Goal: Transaction & Acquisition: Purchase product/service

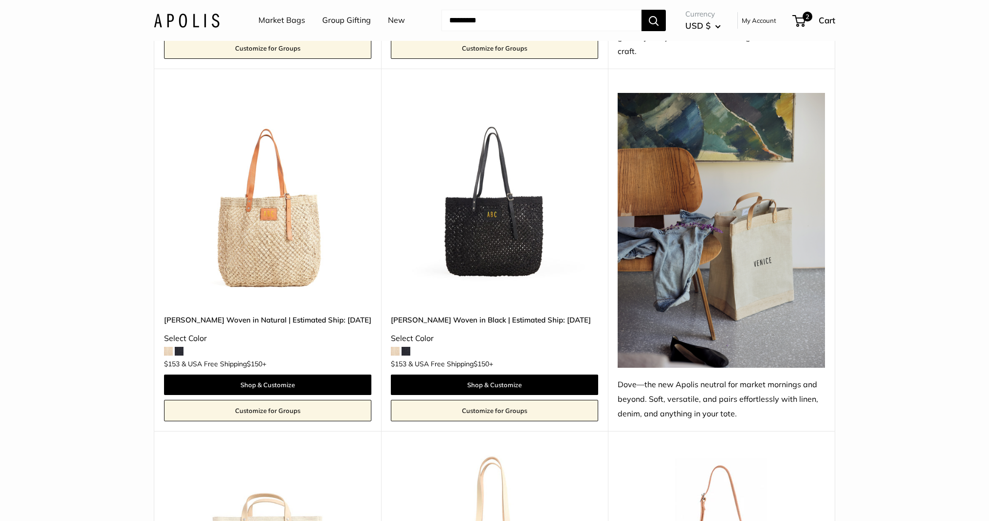
click at [169, 23] on img at bounding box center [187, 20] width 66 height 14
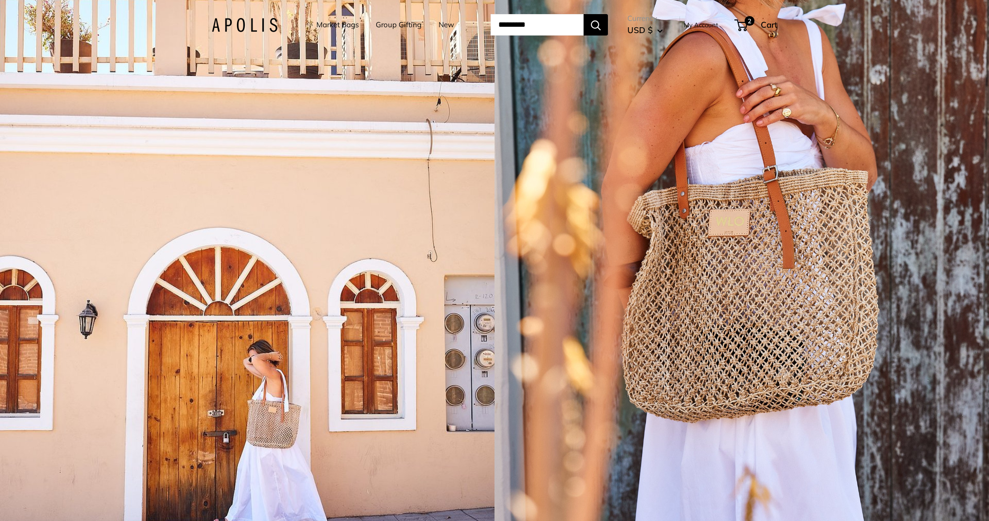
click at [545, 241] on div "1 / 5" at bounding box center [742, 260] width 495 height 521
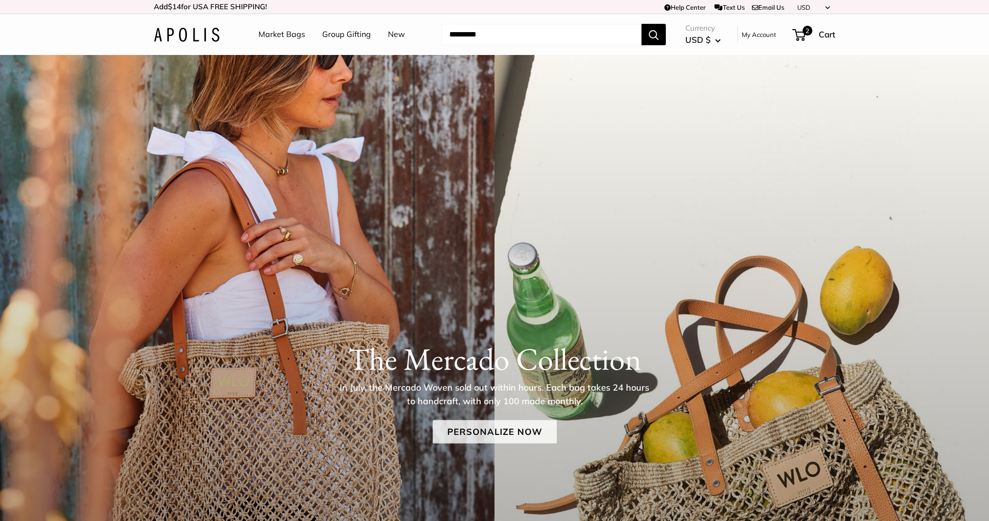
click at [462, 427] on link "Personalize Now" at bounding box center [495, 432] width 124 height 23
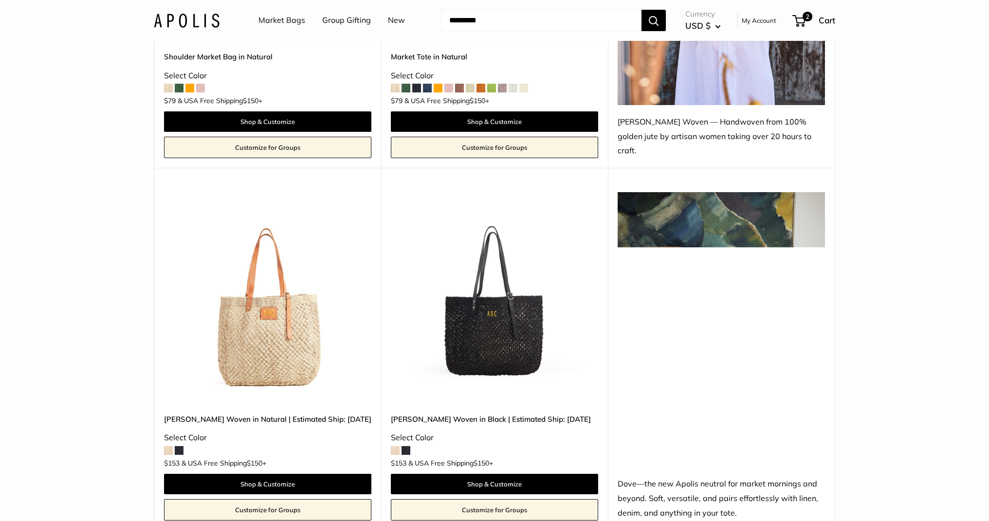
scroll to position [758, 0]
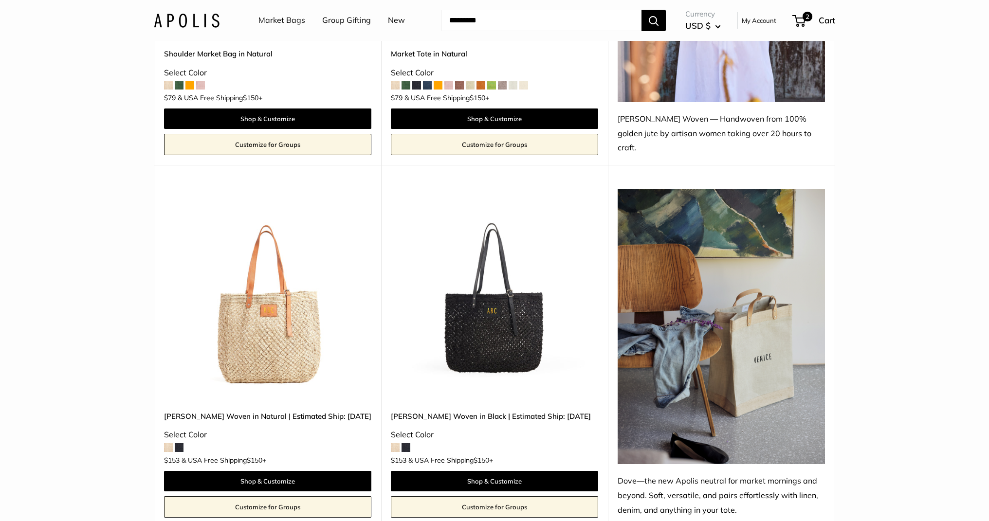
click at [0, 0] on img at bounding box center [0, 0] width 0 height 0
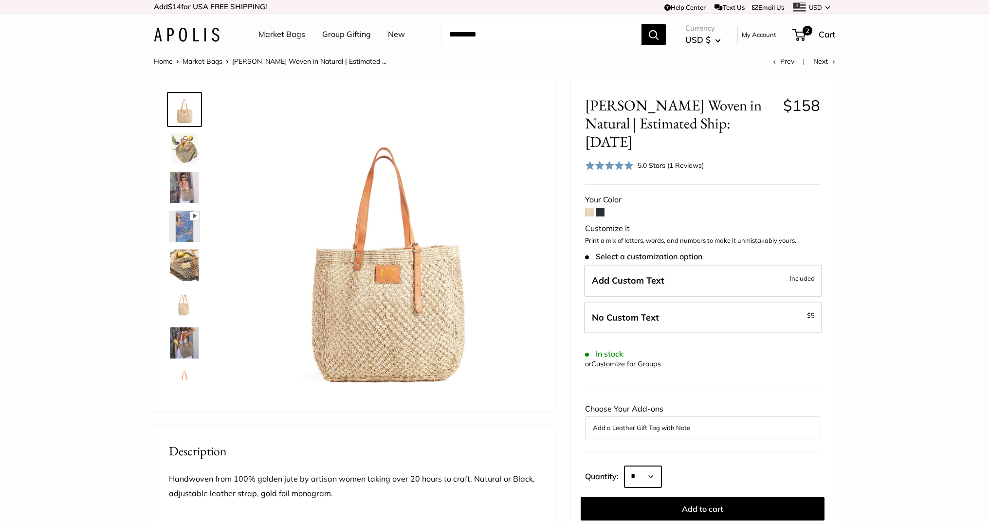
click at [640, 466] on select "* * * * * * * * * *** *** *** *** *** *** *** *** *** *** *** *** *** *** *** *…" at bounding box center [642, 476] width 37 height 21
select select "***"
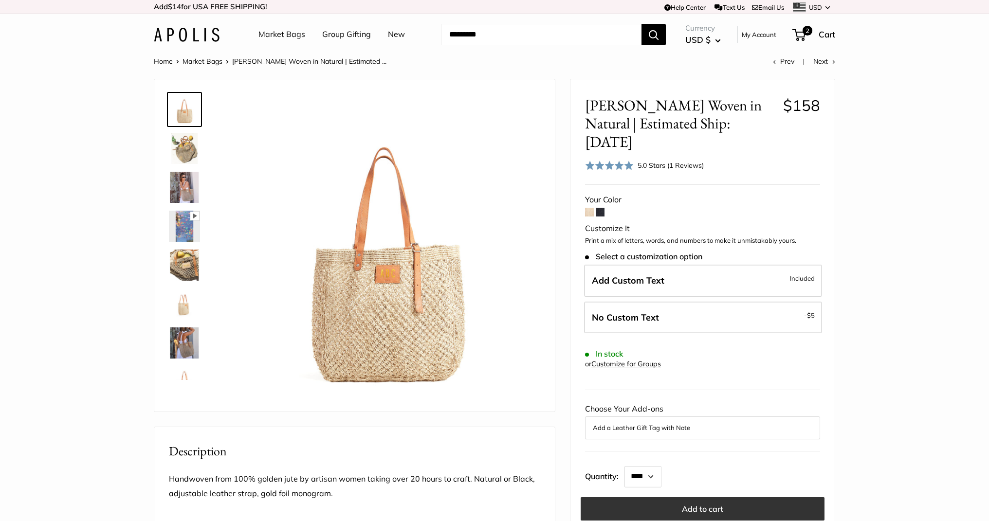
click at [658, 497] on button "Add to cart" at bounding box center [703, 508] width 244 height 23
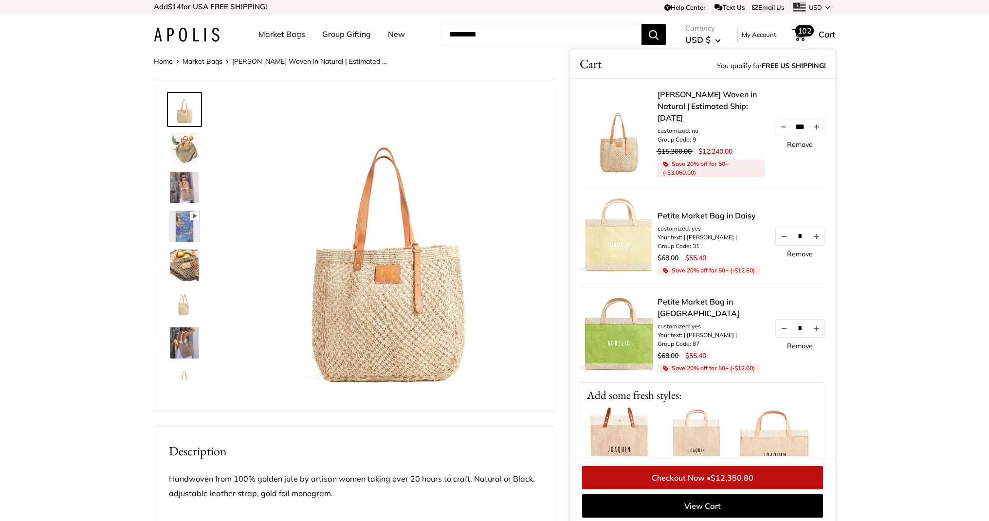
click at [795, 141] on link "Remove" at bounding box center [800, 144] width 26 height 7
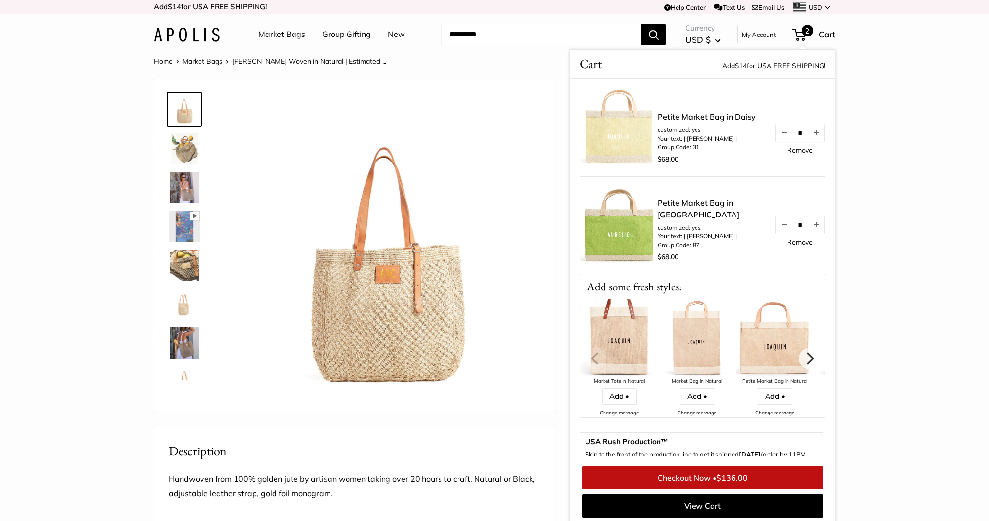
scroll to position [4, 0]
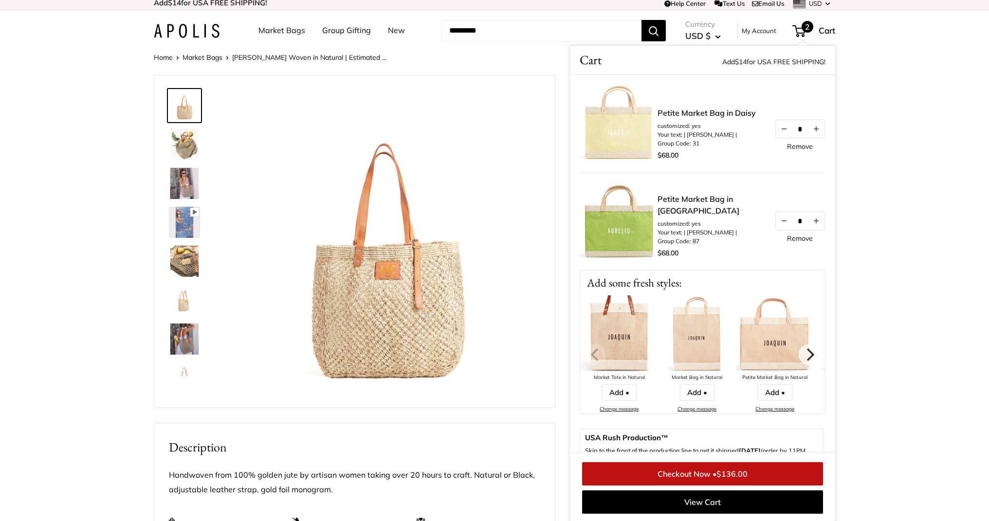
click at [175, 37] on div "Market Bags Group Gifting New Need help? Text Us: 20919 hello@apolisglobal.com …" at bounding box center [494, 30] width 681 height 31
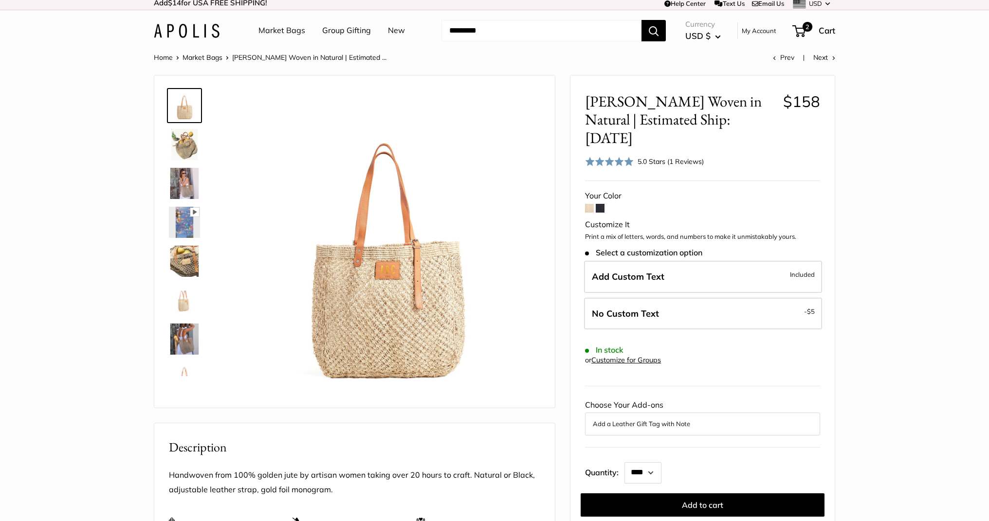
click at [275, 30] on link "Market Bags" at bounding box center [281, 30] width 47 height 15
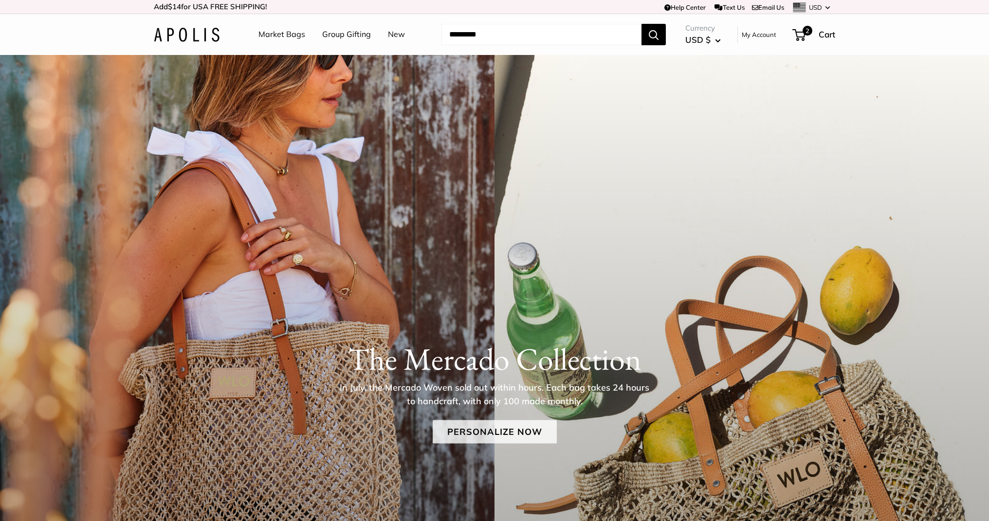
click at [487, 432] on link "Personalize Now" at bounding box center [495, 432] width 124 height 23
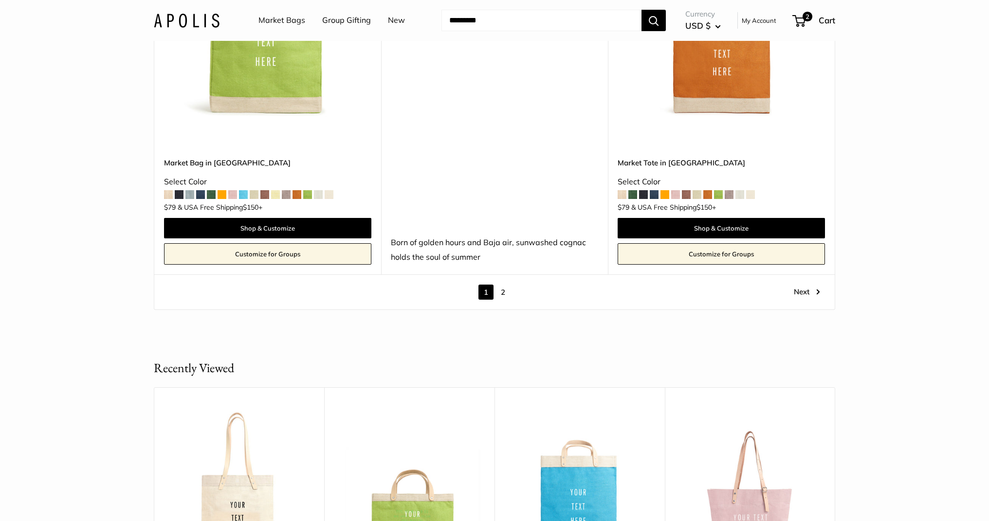
scroll to position [5606, 0]
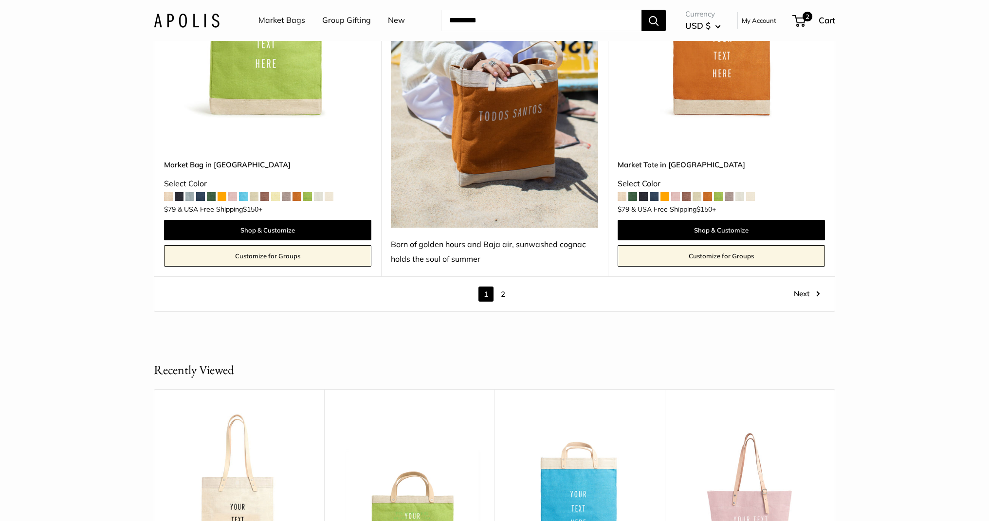
click at [501, 287] on link "2" at bounding box center [502, 294] width 15 height 15
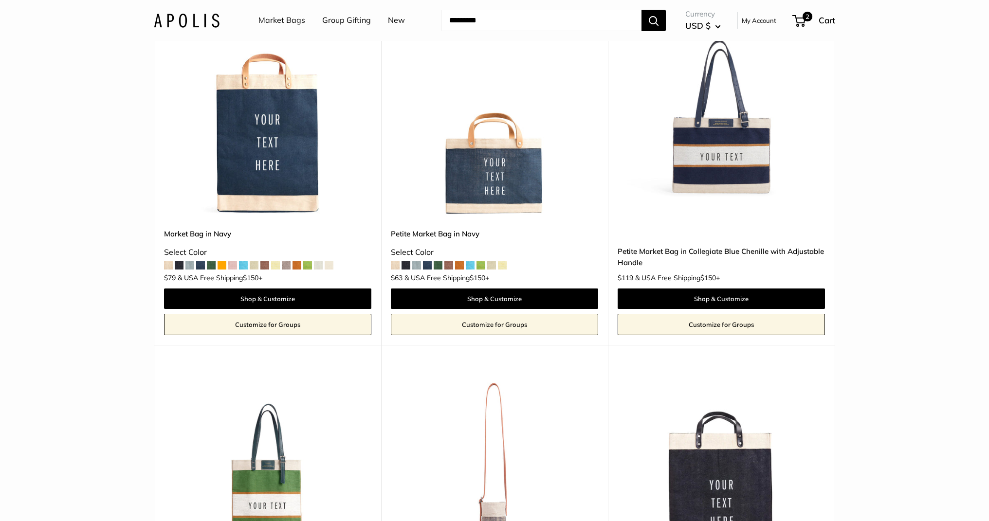
scroll to position [3078, 0]
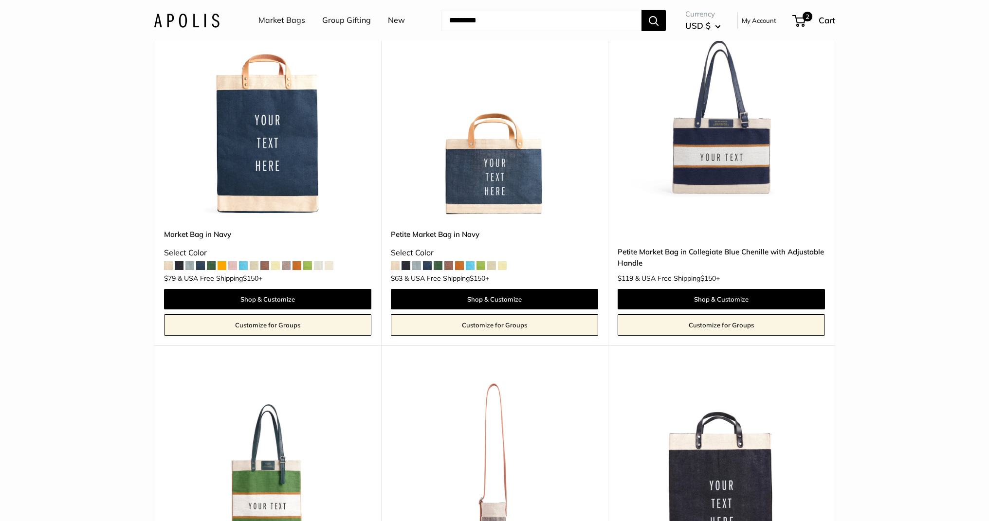
click at [0, 0] on img at bounding box center [0, 0] width 0 height 0
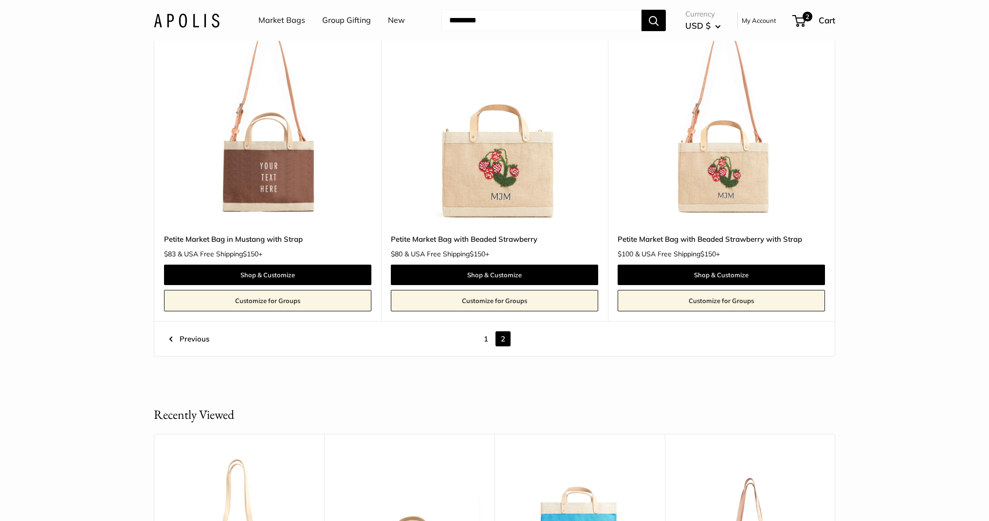
scroll to position [4863, 0]
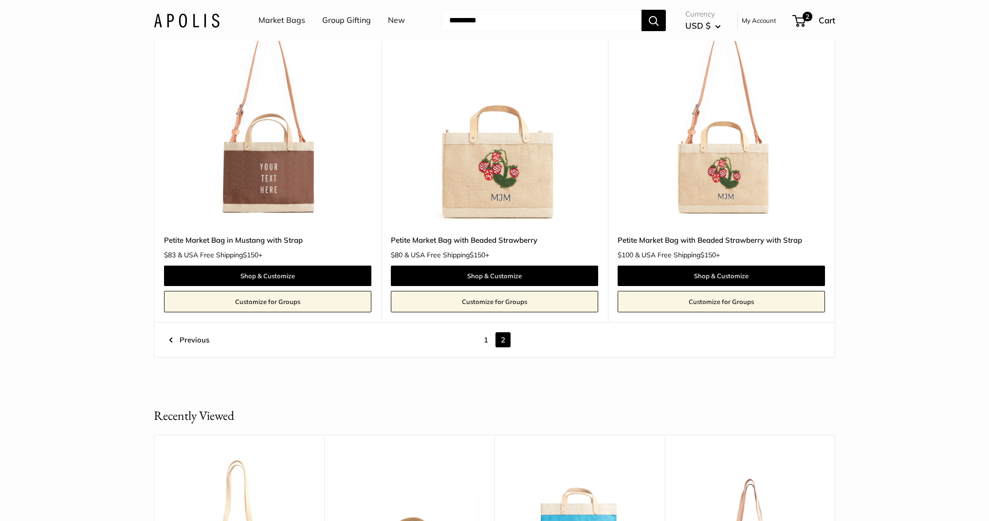
click at [358, 16] on link "Group Gifting" at bounding box center [346, 20] width 49 height 15
click at [183, 16] on img at bounding box center [187, 20] width 66 height 14
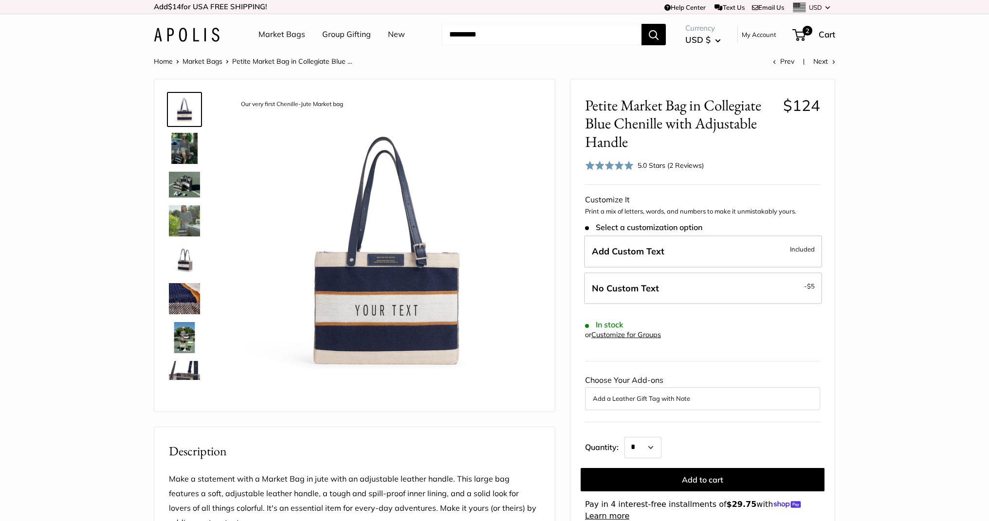
click at [658, 167] on div "5.0 Stars (2 Reviews)" at bounding box center [671, 165] width 66 height 11
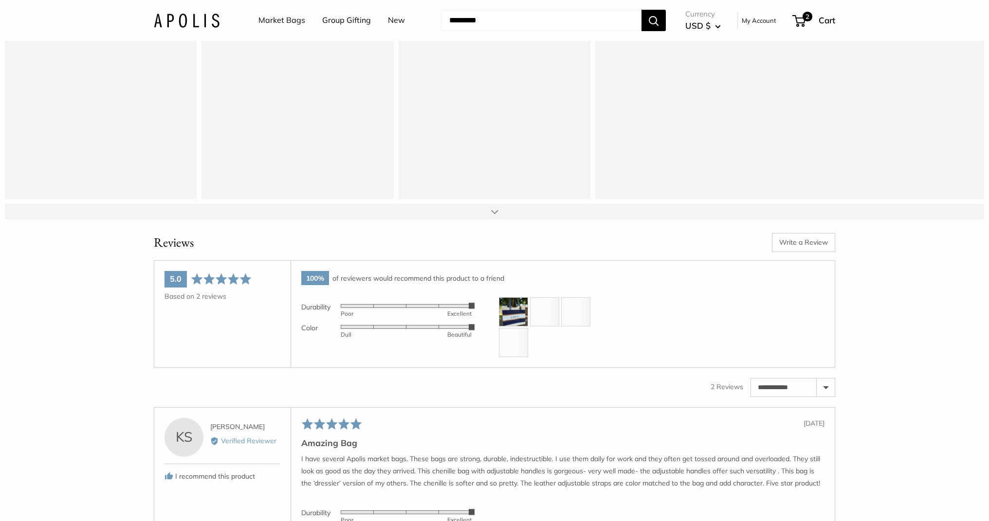
scroll to position [1753, 0]
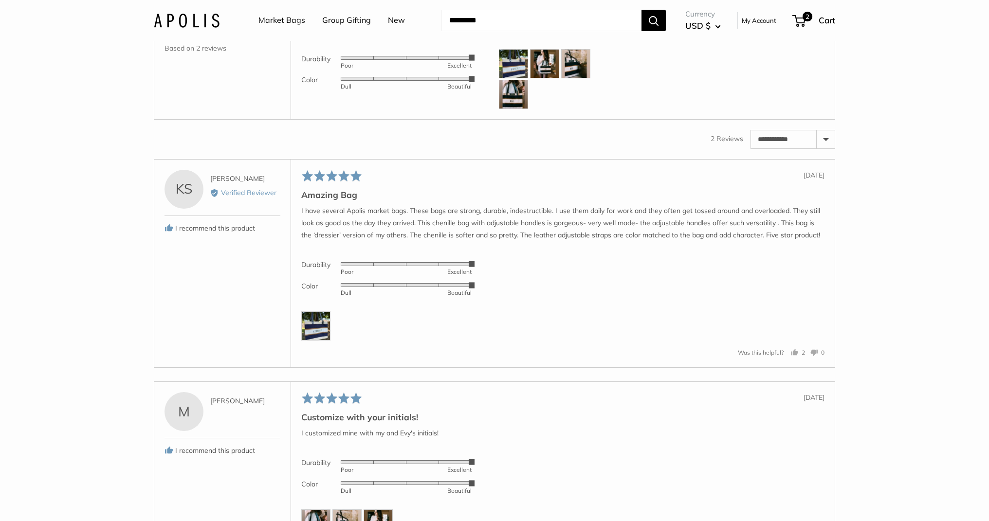
click at [313, 341] on img at bounding box center [315, 325] width 29 height 29
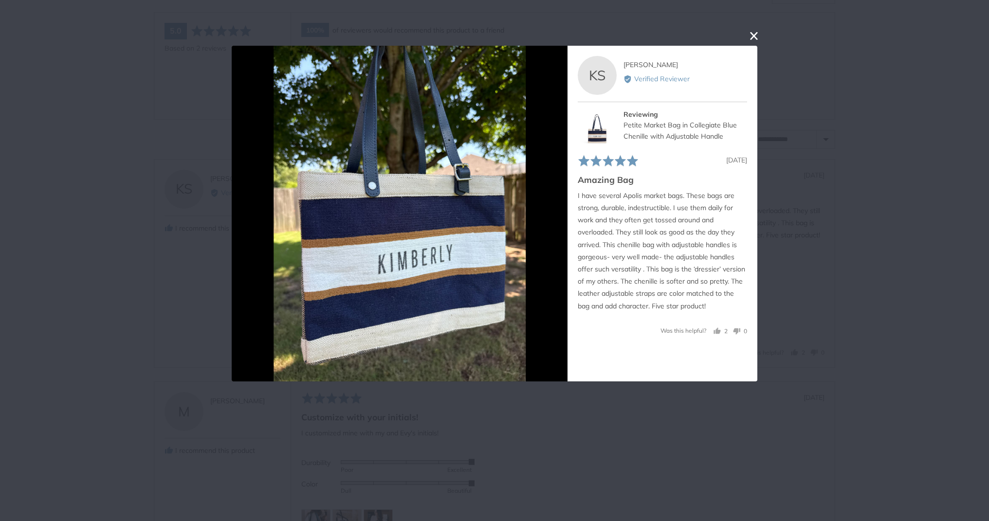
click at [143, 221] on div "User-Uploaded Media Gallery KS Kim S. Reviewed by Kim S. Verified Reviewer Revi…" at bounding box center [494, 260] width 989 height 521
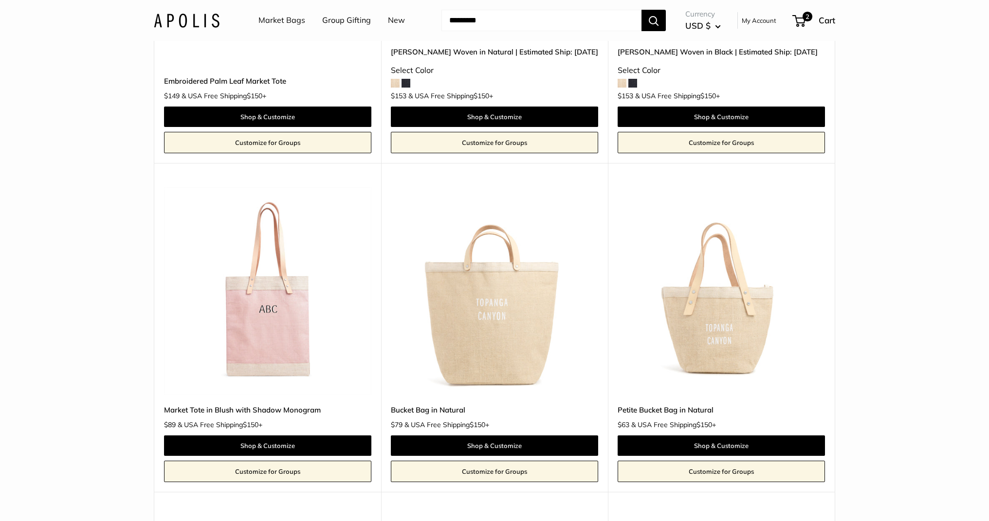
scroll to position [3602, 0]
